Goal: Task Accomplishment & Management: Use online tool/utility

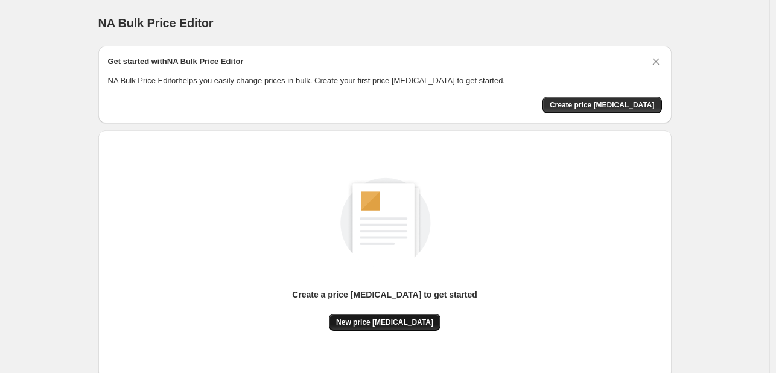
click at [397, 325] on button "New price [MEDICAL_DATA]" at bounding box center [385, 322] width 112 height 17
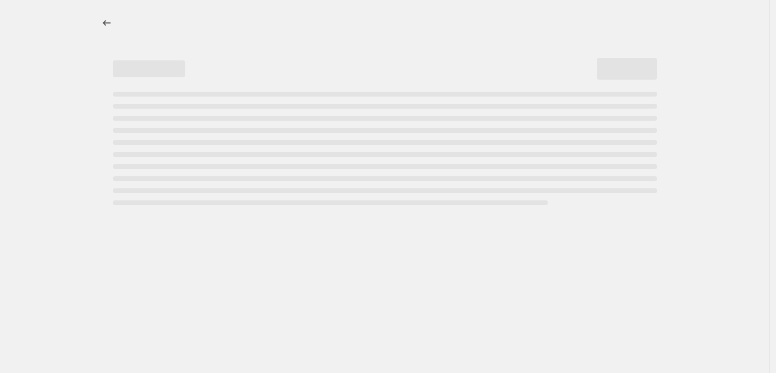
select select "percentage"
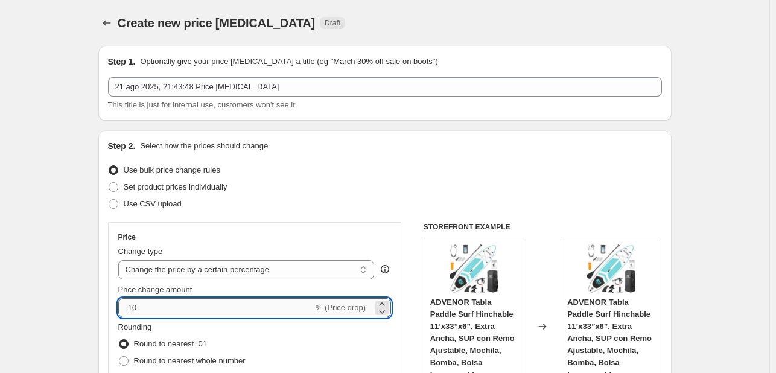
click at [232, 304] on input "-10" at bounding box center [215, 307] width 195 height 19
type input "-1"
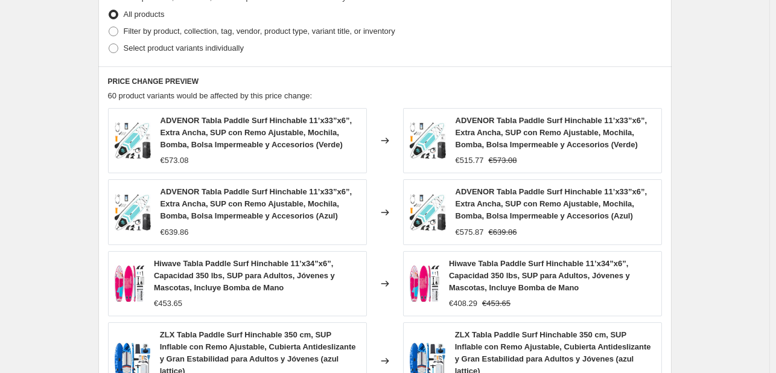
scroll to position [913, 0]
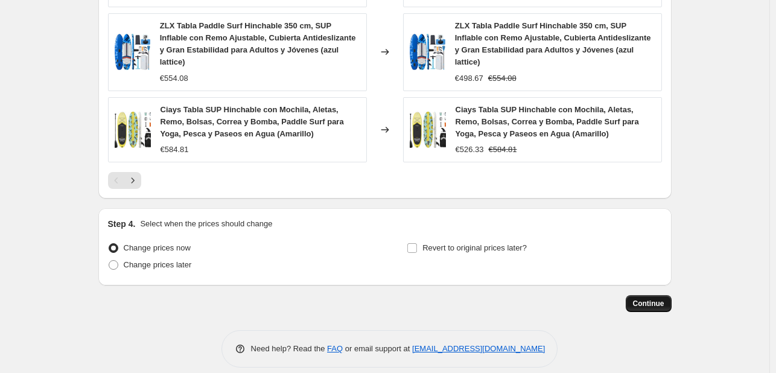
click at [663, 295] on button "Continue" at bounding box center [649, 303] width 46 height 17
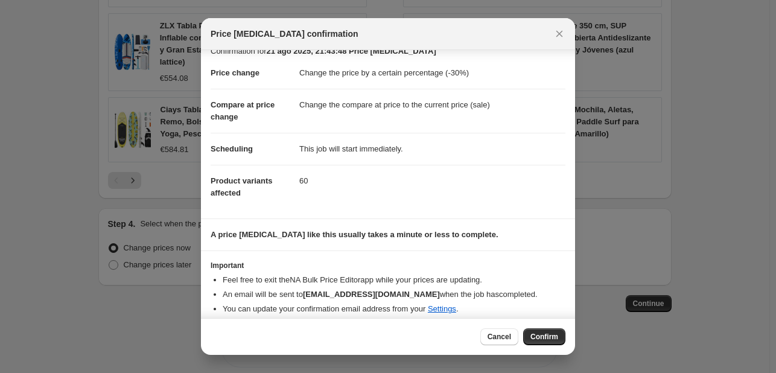
scroll to position [23, 0]
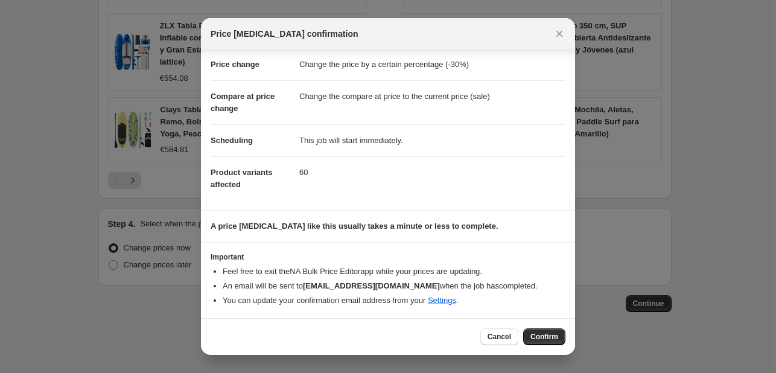
drag, startPoint x: 505, startPoint y: 318, endPoint x: 504, endPoint y: 335, distance: 16.9
click at [505, 319] on div "Cancel Confirm" at bounding box center [388, 336] width 374 height 37
click at [502, 337] on span "Cancel" at bounding box center [500, 337] width 24 height 10
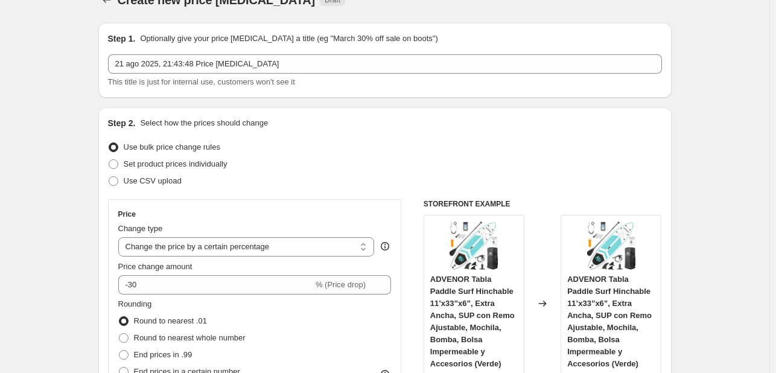
scroll to position [0, 0]
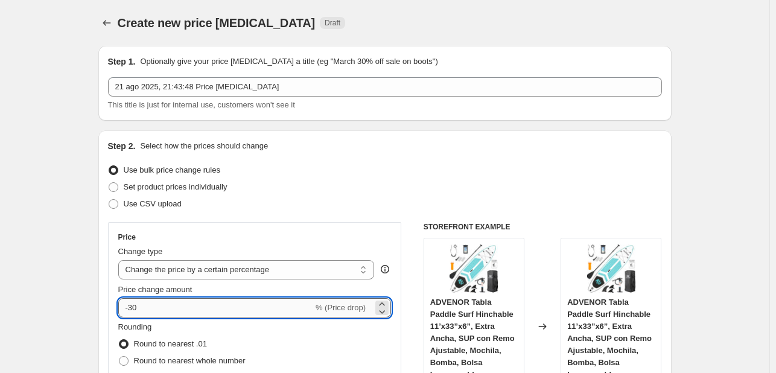
click at [186, 298] on input "-30" at bounding box center [215, 307] width 195 height 19
type input "-3"
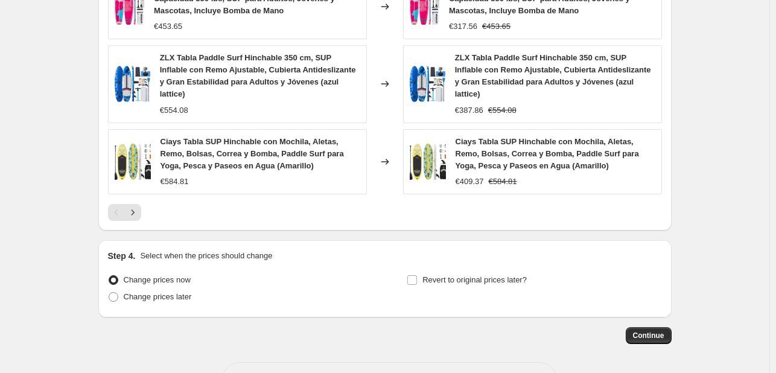
scroll to position [913, 0]
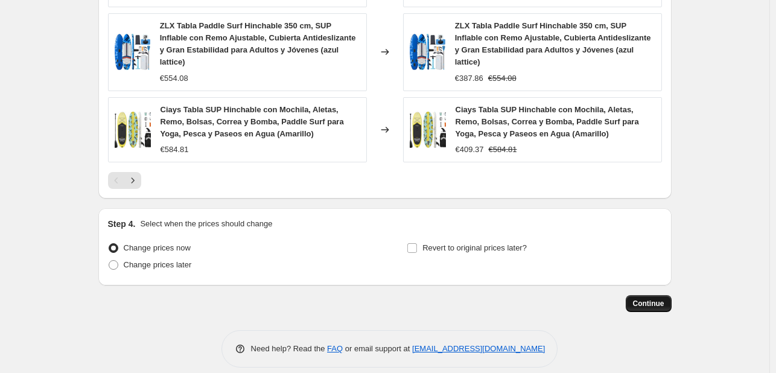
type input "-35"
click at [646, 295] on button "Continue" at bounding box center [649, 303] width 46 height 17
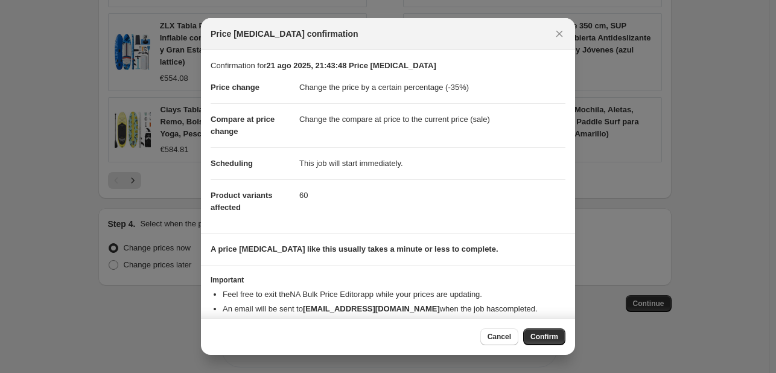
scroll to position [23, 0]
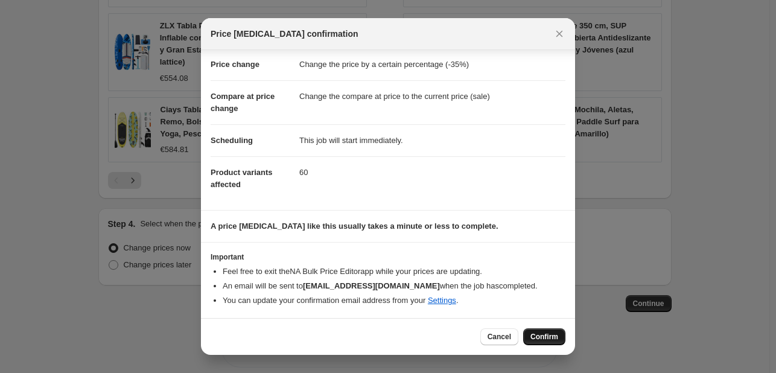
click at [535, 336] on span "Confirm" at bounding box center [544, 337] width 28 height 10
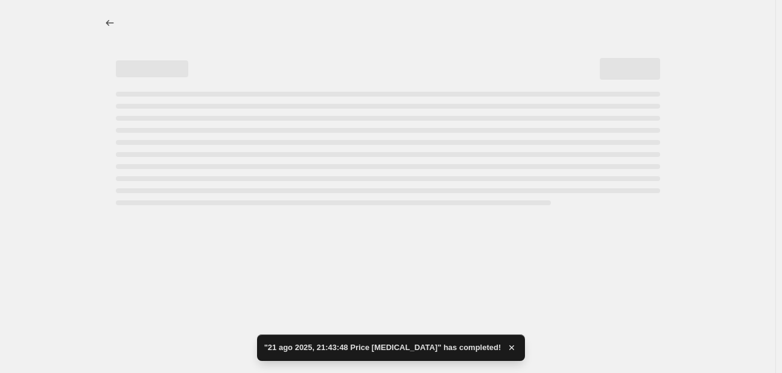
select select "percentage"
